Goal: Use online tool/utility: Utilize a website feature to perform a specific function

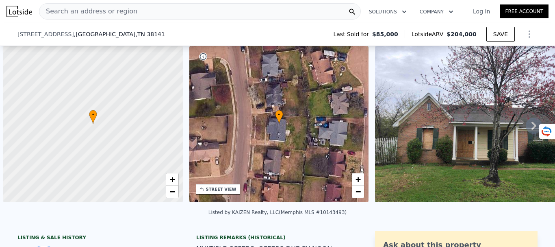
scroll to position [0, 3]
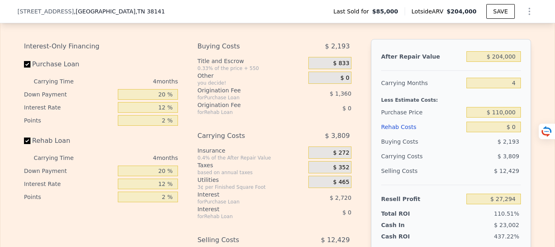
type input "4"
type input "$ 0"
type input "$ 100,569"
click at [482, 149] on div "$ 2,193" at bounding box center [493, 141] width 55 height 15
click at [513, 132] on input "$ 0" at bounding box center [493, 127] width 54 height 11
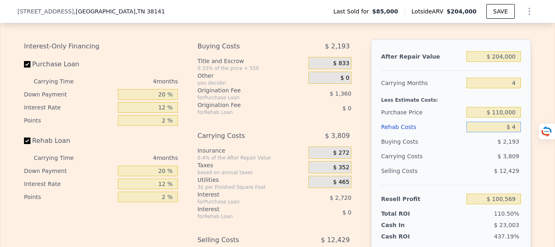
type input "$ 40"
type input "$ 100,528"
type input "$ 40,000"
type input "$ 58,649"
type input "$ 400,000"
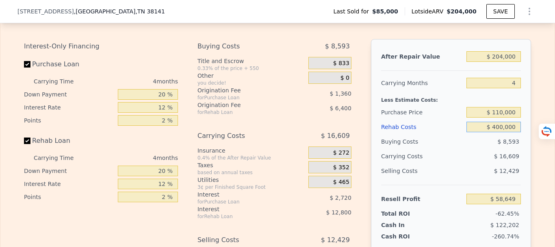
type input "-$ 318,631"
type input "$ 40,000"
type input "$ 58,649"
type input "$ 40,000"
click at [458, 163] on div "$ 5,089" at bounding box center [478, 156] width 86 height 15
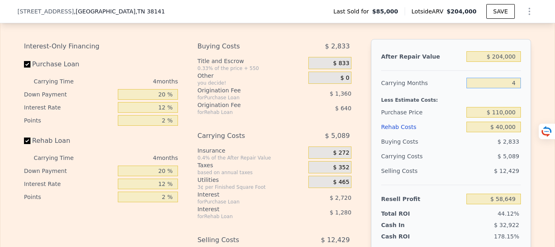
click at [515, 88] on input "4" at bounding box center [493, 83] width 54 height 11
type input "6"
type input "$ 56,105"
type input "6"
click at [442, 105] on div "Less Estimate Costs:" at bounding box center [451, 97] width 140 height 15
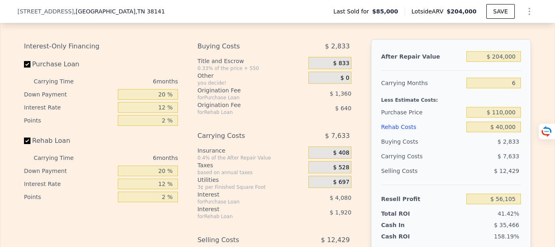
click at [450, 105] on div "Less Estimate Costs:" at bounding box center [451, 97] width 140 height 15
click at [469, 163] on div "$ 7,633" at bounding box center [478, 156] width 86 height 15
click at [449, 148] on div "Buying Costs" at bounding box center [422, 141] width 82 height 15
click at [501, 117] on input "$ 110,000" at bounding box center [493, 112] width 54 height 11
type input "$ 130,000"
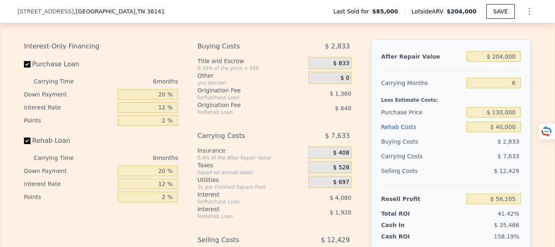
click at [443, 163] on div "$ 7,633" at bounding box center [478, 156] width 86 height 15
type input "$ 8,075"
click at [502, 117] on input "$ 130,000" at bounding box center [493, 112] width 54 height 11
type input "$ 120,000"
click at [465, 163] on div "$ 9,793" at bounding box center [478, 156] width 86 height 15
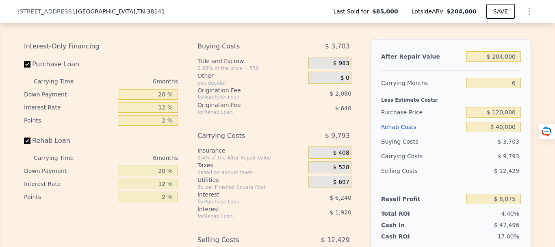
type input "$ 18,748"
